Goal: Transaction & Acquisition: Purchase product/service

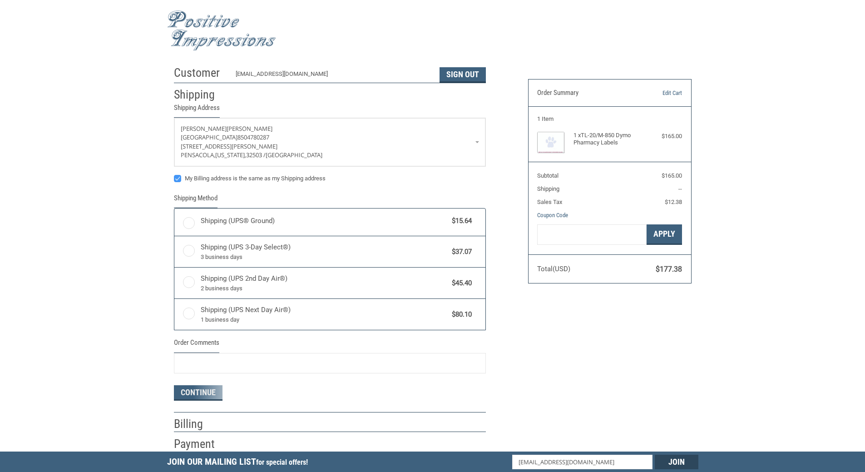
radio input "true"
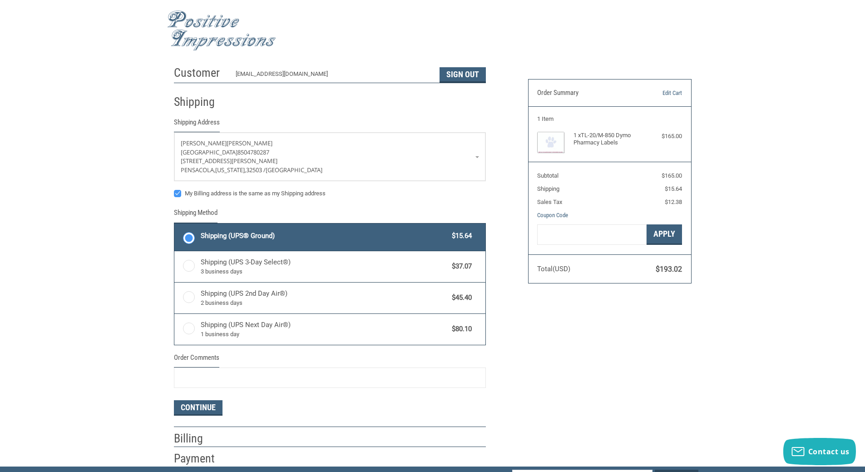
click at [209, 41] on img at bounding box center [221, 30] width 109 height 40
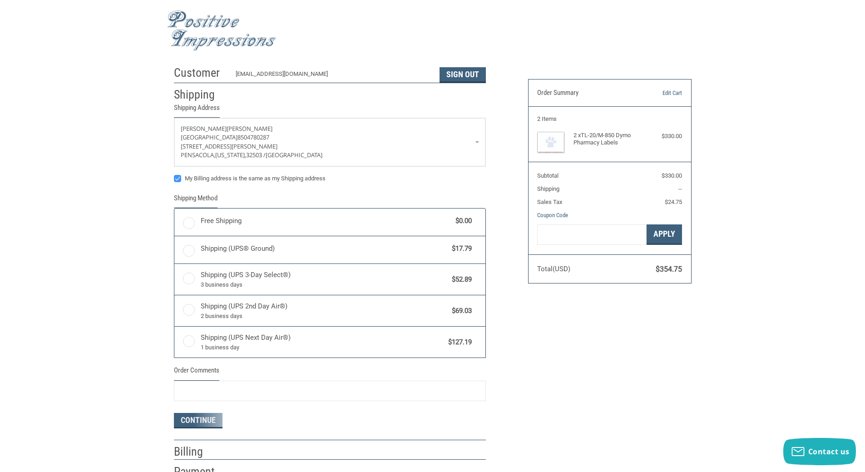
radio input "true"
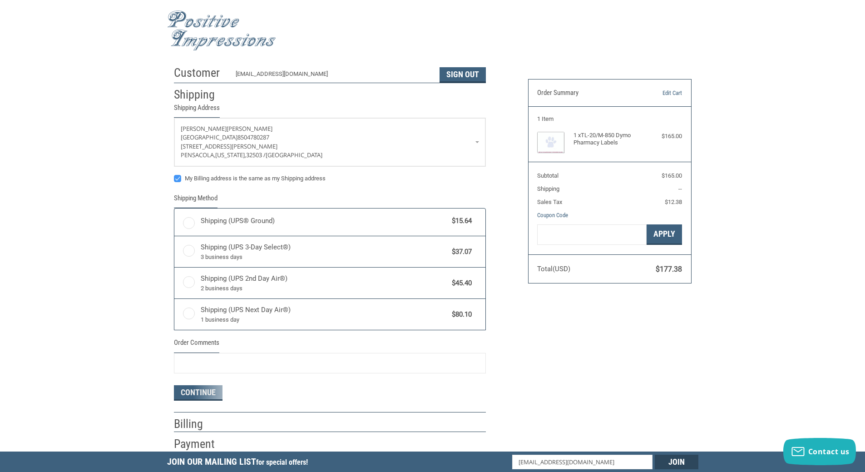
radio input "true"
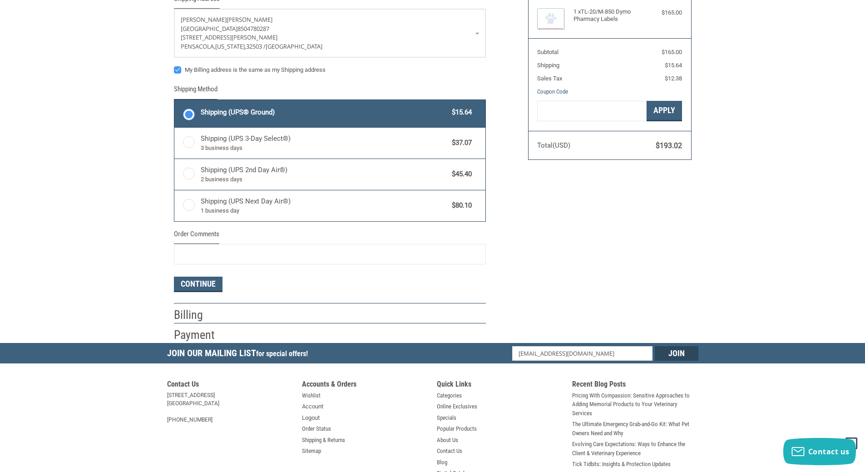
scroll to position [136, 0]
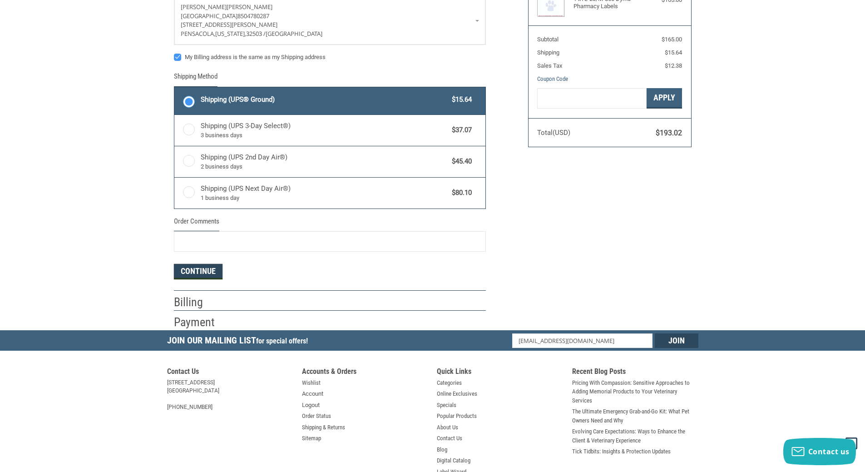
click at [206, 274] on button "Continue" at bounding box center [198, 271] width 49 height 15
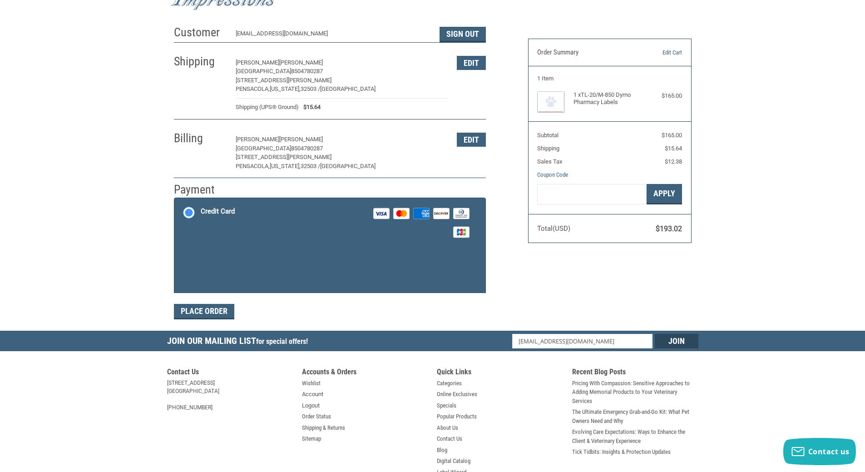
scroll to position [42, 0]
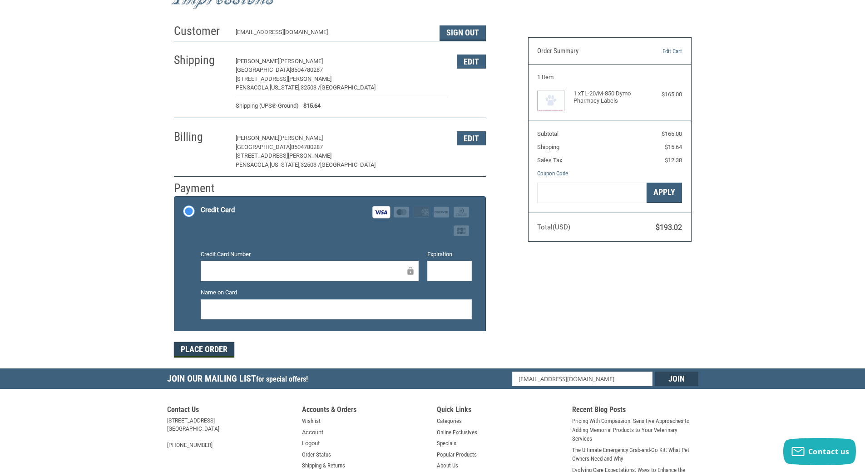
click at [204, 351] on button "Place Order" at bounding box center [204, 349] width 60 height 15
click at [204, 368] on h5 "Join Our Mailing List for special offers!" at bounding box center [239, 379] width 145 height 23
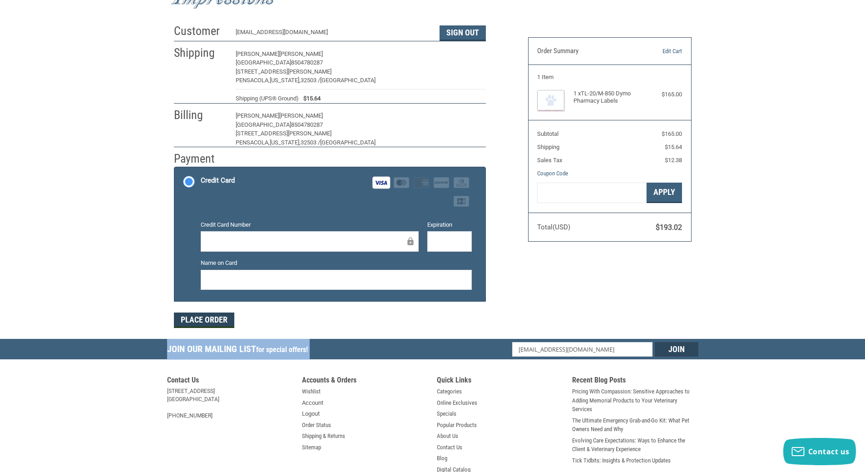
click at [204, 351] on h5 "Join Our Mailing List for special offers!" at bounding box center [239, 350] width 145 height 23
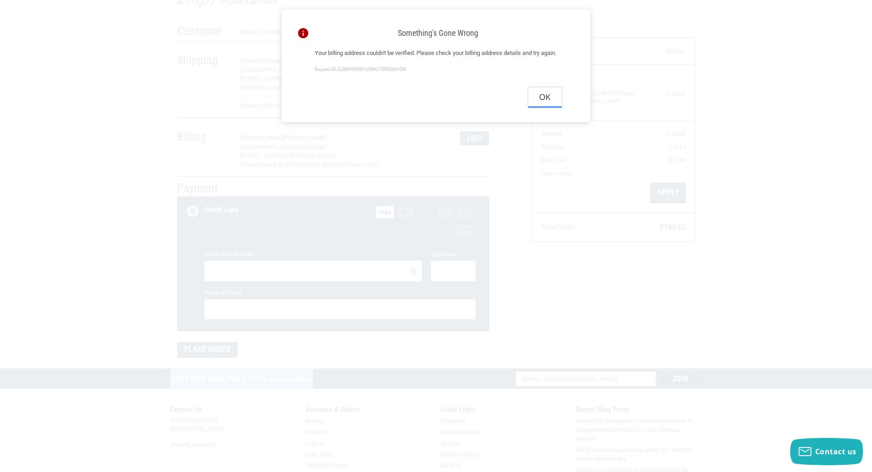
click at [547, 102] on button "Ok" at bounding box center [545, 97] width 34 height 20
click at [547, 102] on img at bounding box center [554, 100] width 27 height 21
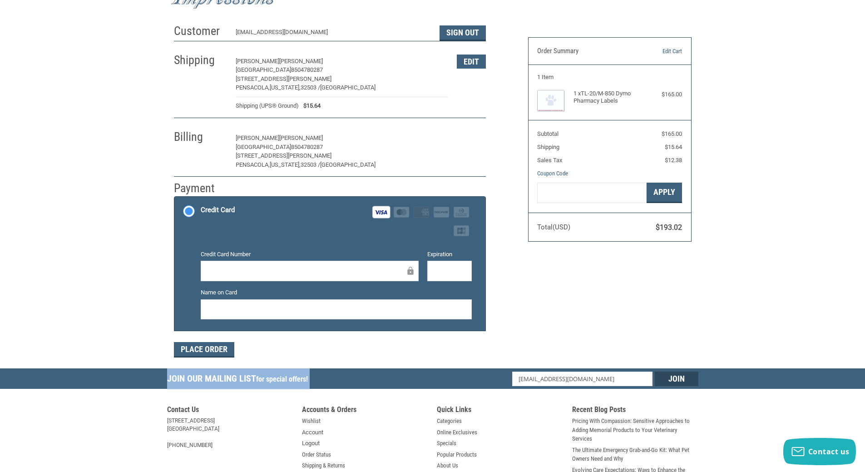
click at [471, 139] on button "Edit" at bounding box center [471, 138] width 29 height 14
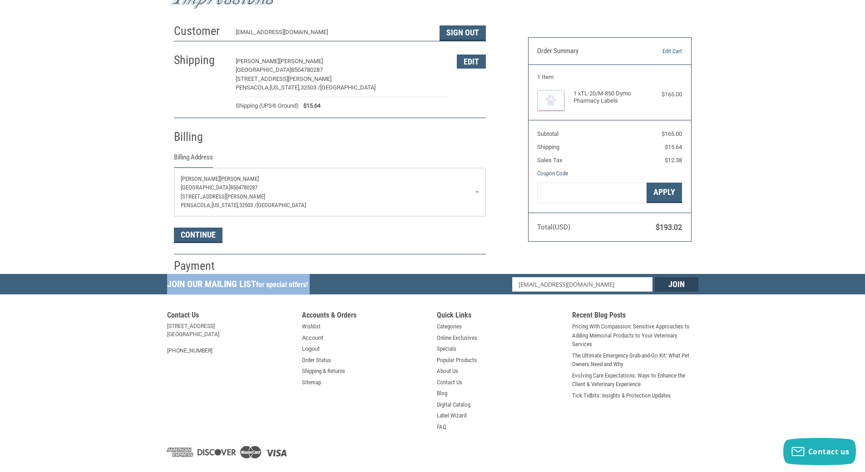
scroll to position [62, 0]
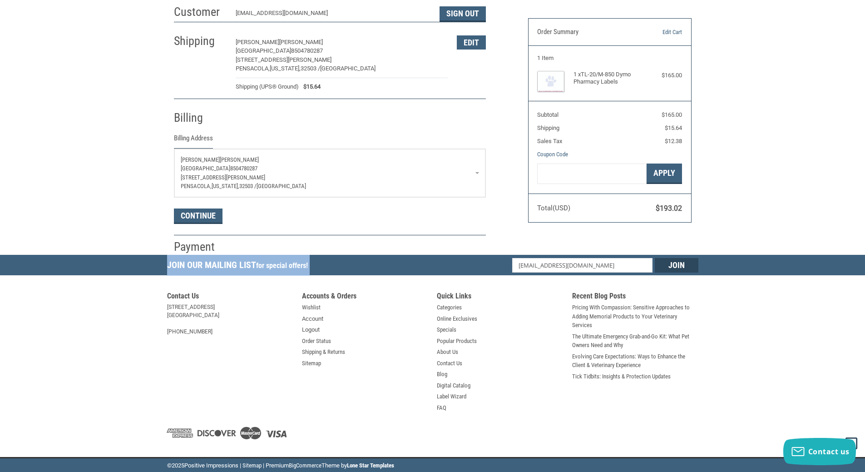
click at [252, 177] on p "[STREET_ADDRESS][PERSON_NAME]" at bounding box center [330, 177] width 298 height 9
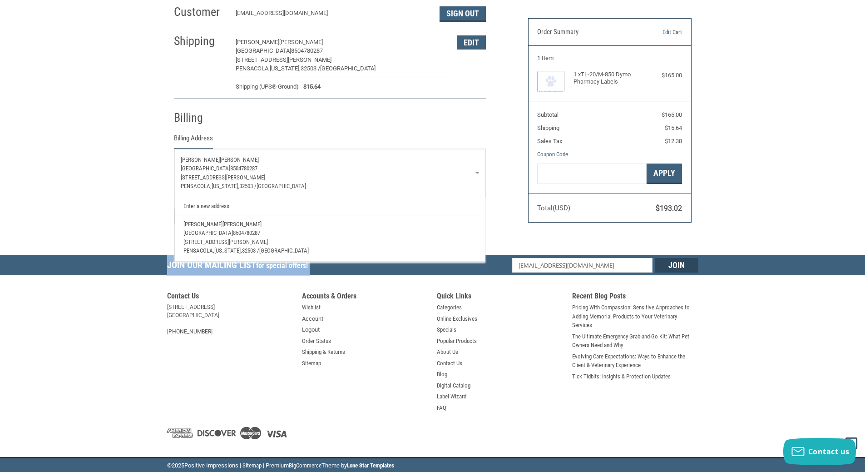
click at [233, 202] on link "Enter a new address" at bounding box center [330, 206] width 302 height 18
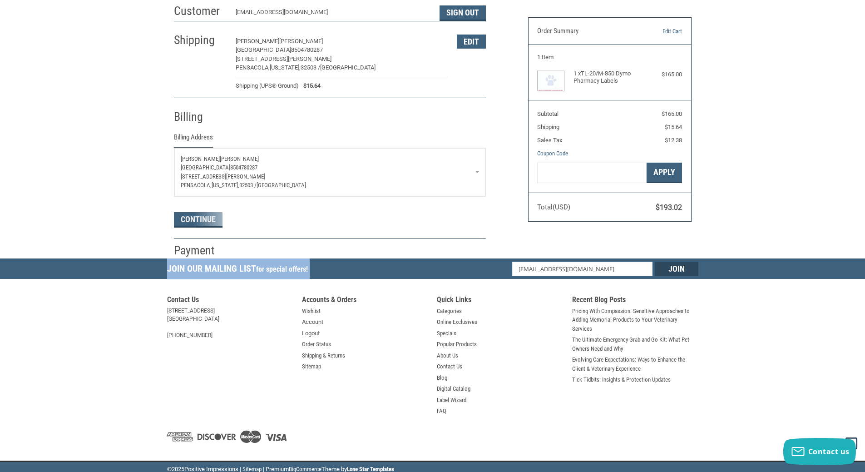
select select "US"
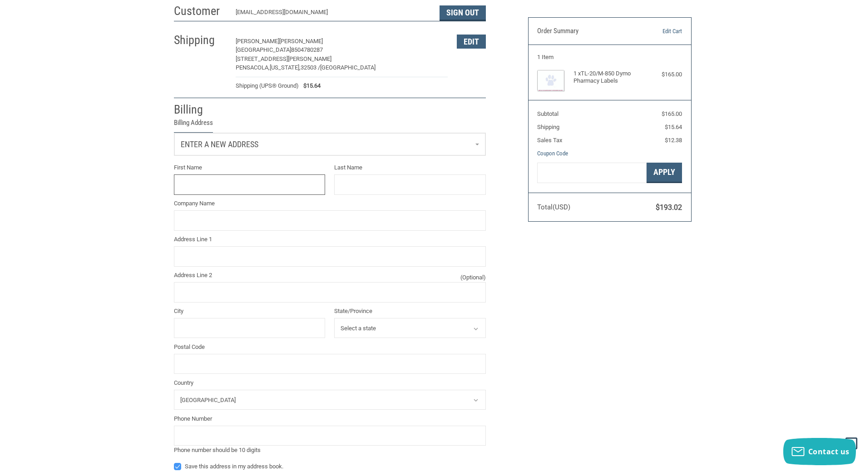
click at [233, 185] on input "First Name" at bounding box center [250, 184] width 152 height 20
type input "Patricia"
type input "Tindall"
type input "Ferry Pass Animal Hospital"
type input "8065 N. 9th Avenue"
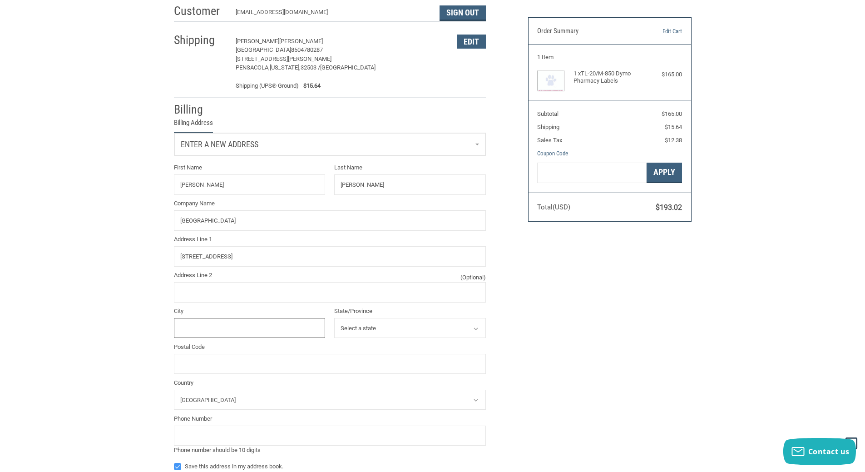
type input "Pensacola"
select select "FL"
type input "32514"
type input "8504780287"
type input "[PERSON_NAME]"
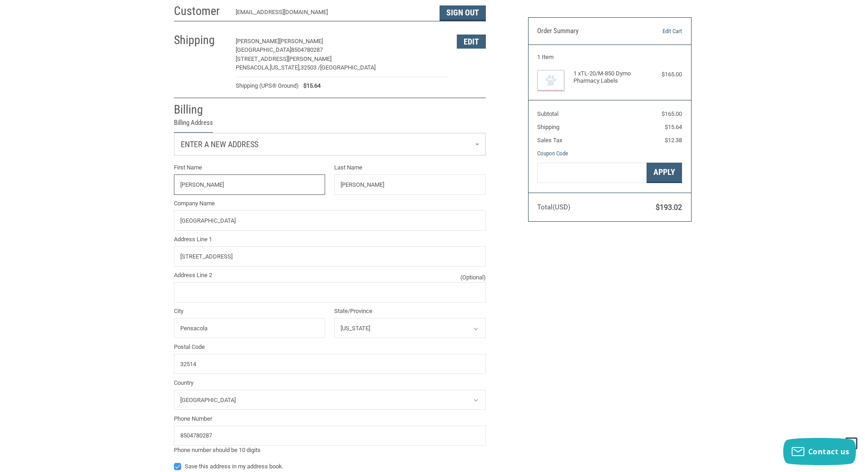
type input "[PERSON_NAME]"
type input "[GEOGRAPHIC_DATA]"
type input "8065 N. 9TH AVENUE"
type input "PENSACOLA"
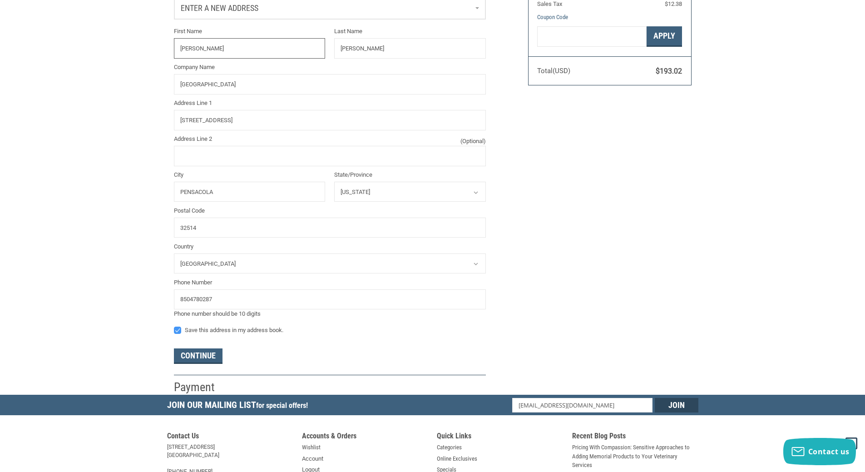
scroll to position [244, 0]
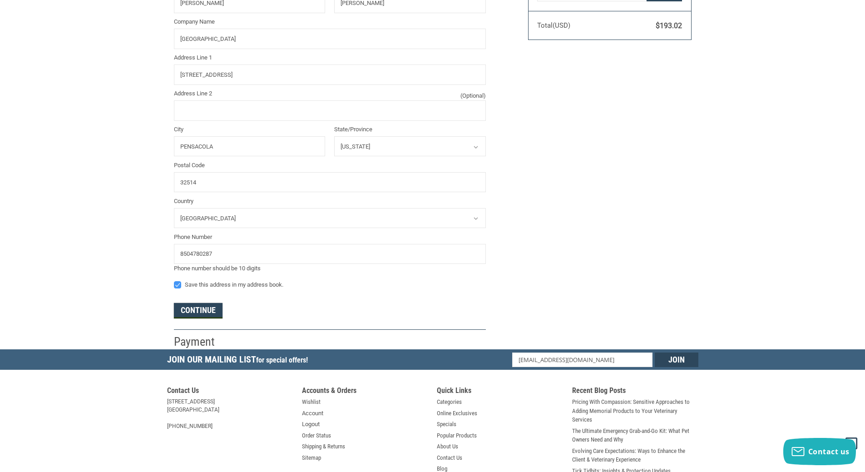
click at [194, 310] on button "Continue" at bounding box center [198, 310] width 49 height 15
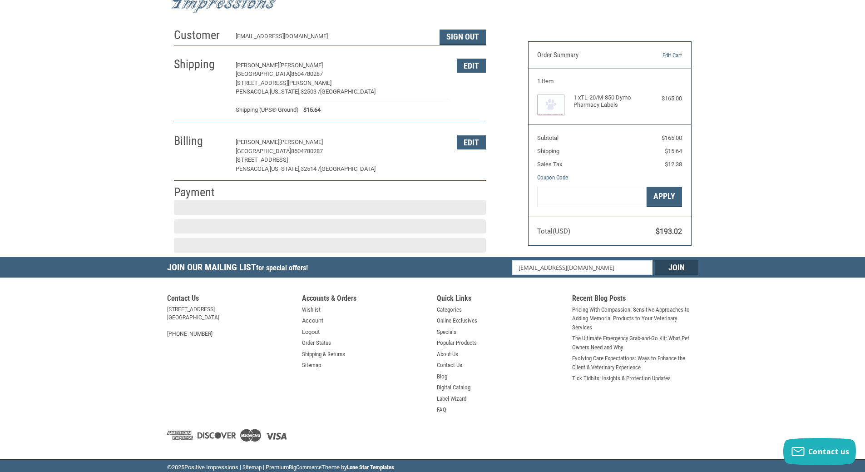
scroll to position [40, 0]
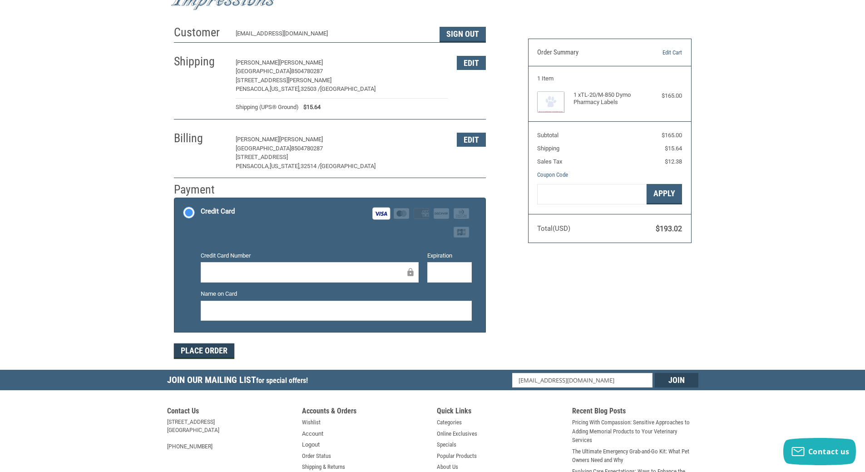
click at [201, 353] on button "Place Order" at bounding box center [204, 350] width 60 height 15
